Goal: Information Seeking & Learning: Check status

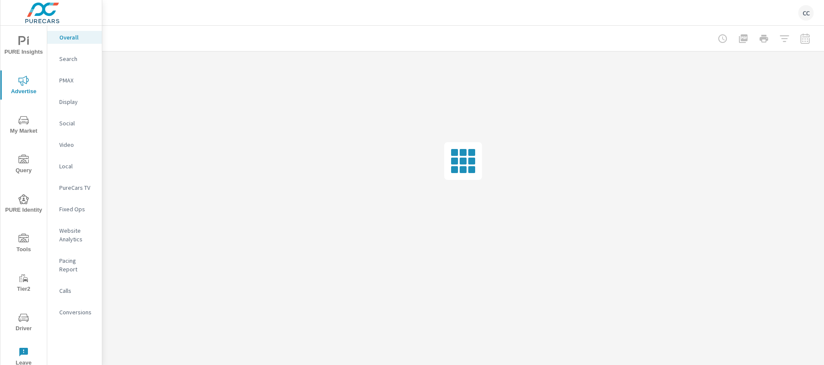
scroll to position [1238, 0]
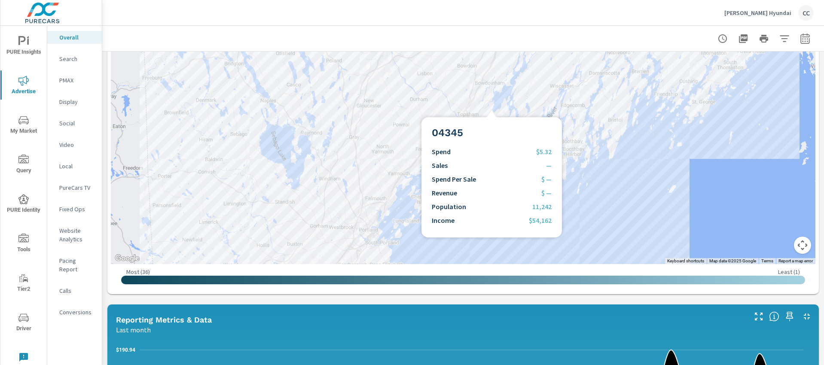
scroll to position [469, 0]
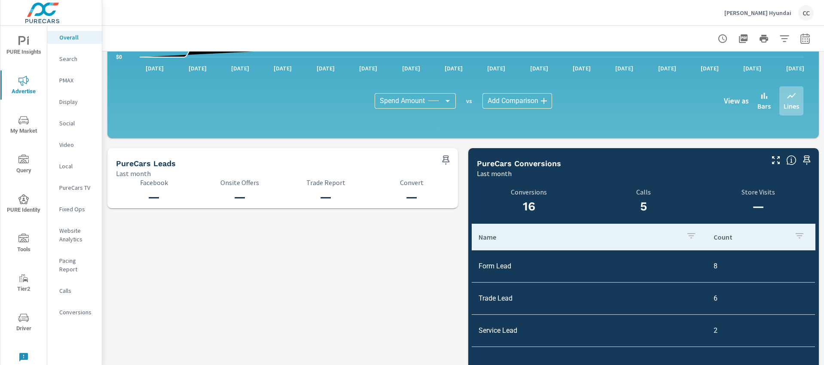
scroll to position [823, 0]
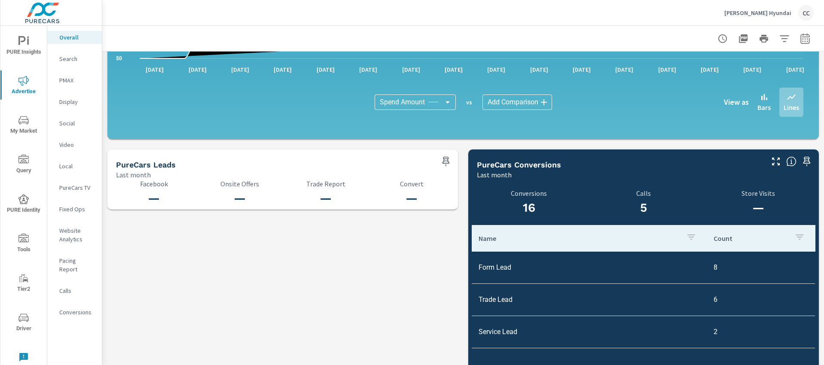
click at [72, 308] on p "Conversions" at bounding box center [77, 312] width 36 height 9
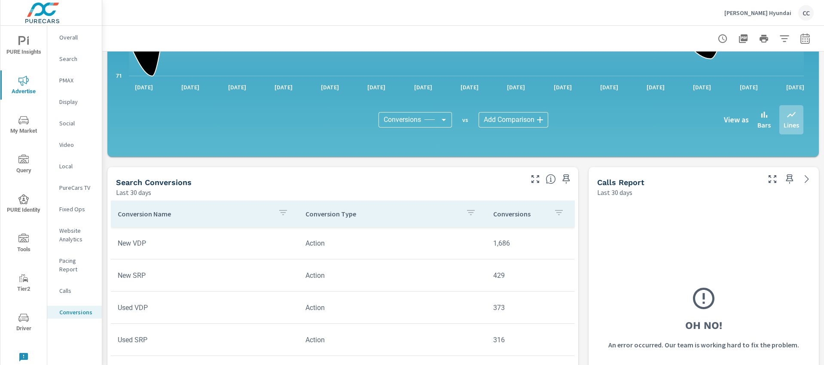
scroll to position [339, 0]
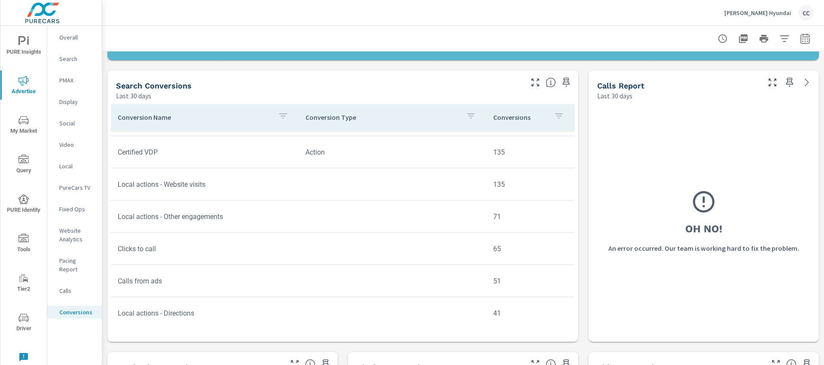
scroll to position [130, 0]
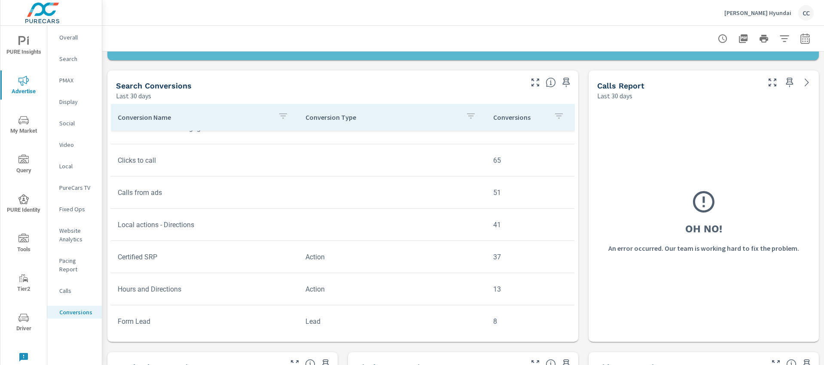
scroll to position [214, 0]
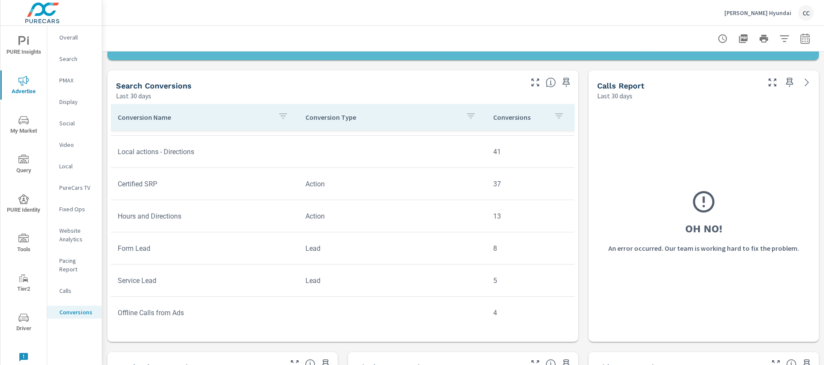
scroll to position [286, 0]
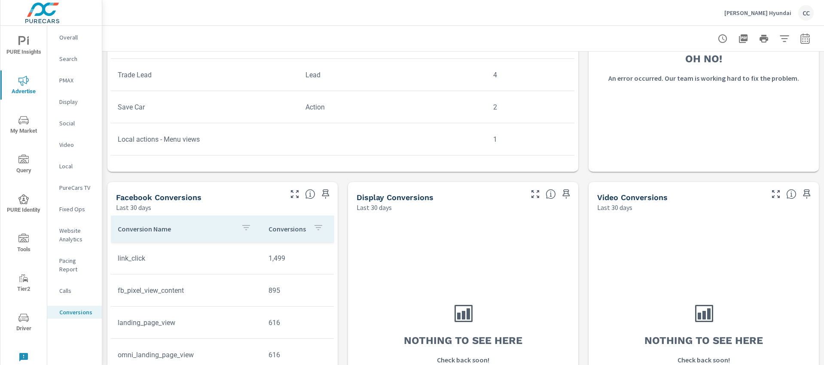
scroll to position [510, 0]
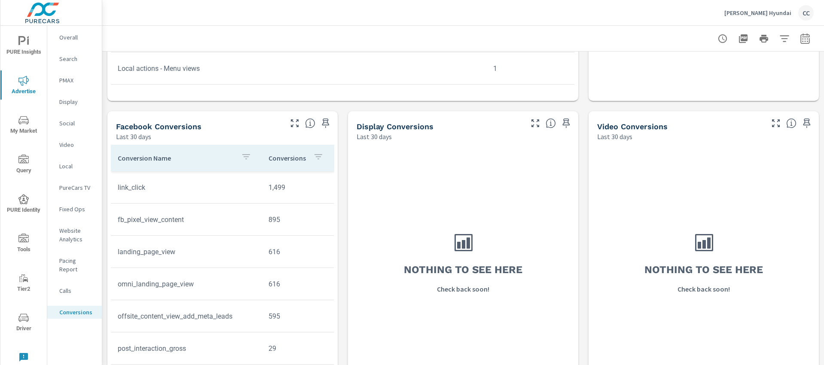
scroll to position [581, 0]
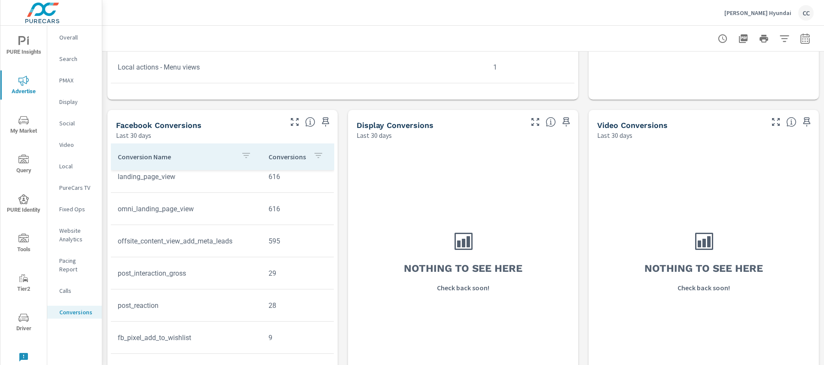
scroll to position [74, 0]
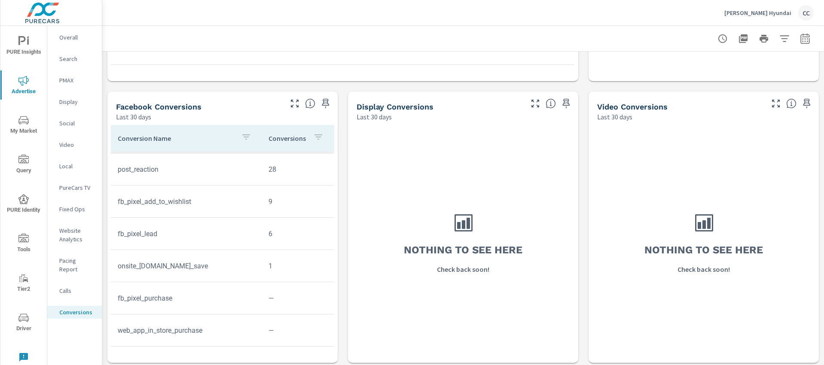
scroll to position [602, 0]
